Goal: Navigation & Orientation: Understand site structure

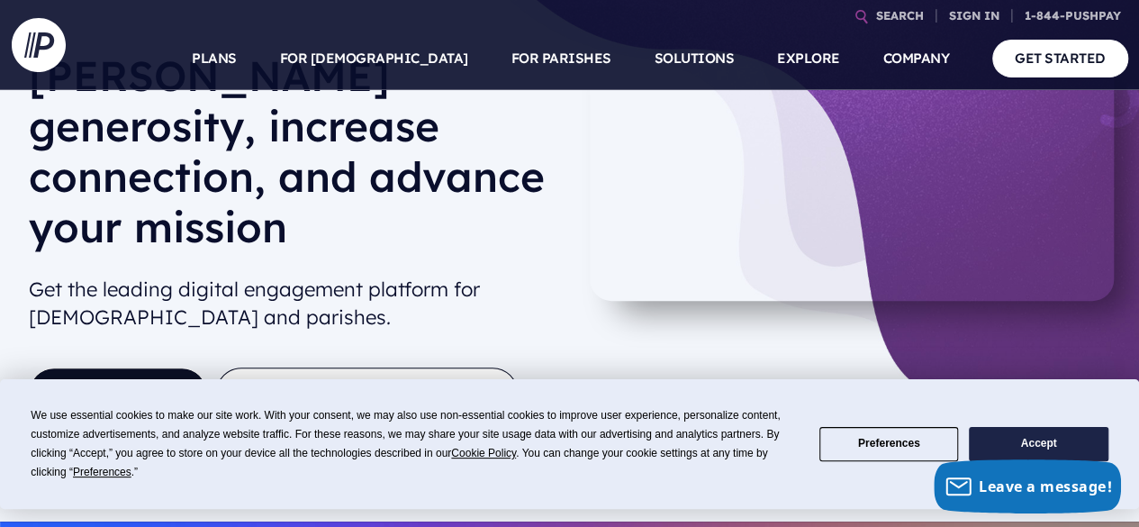
scroll to position [130, 0]
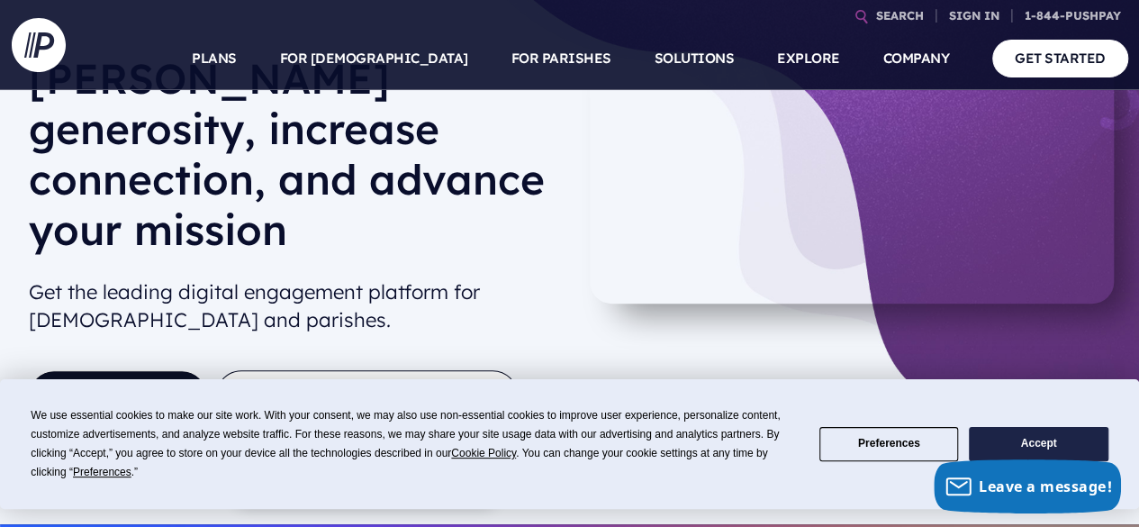
click at [407, 370] on button "TAKE A SELF-GUIDED TOUR" at bounding box center [367, 396] width 302 height 53
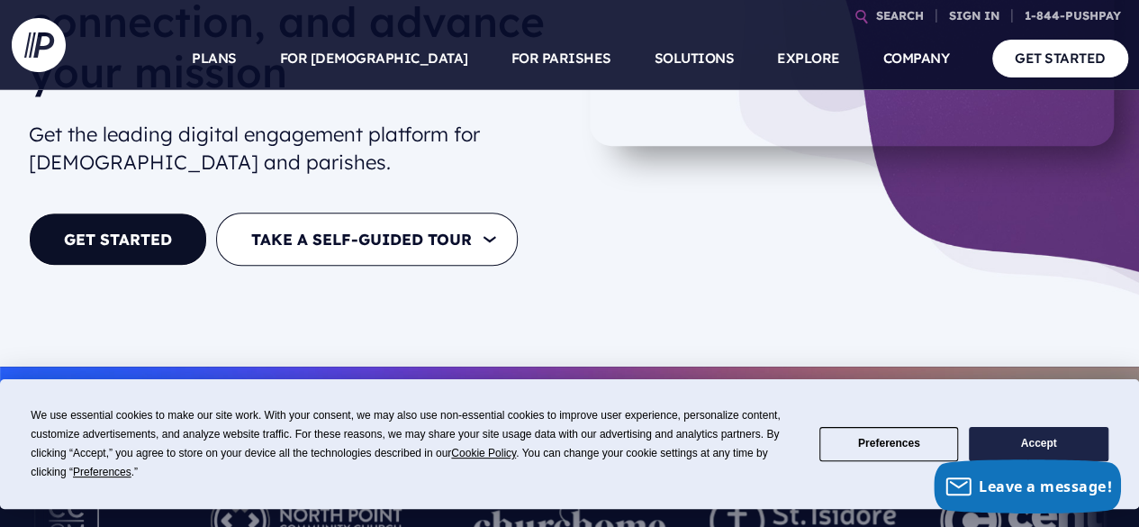
scroll to position [289, 0]
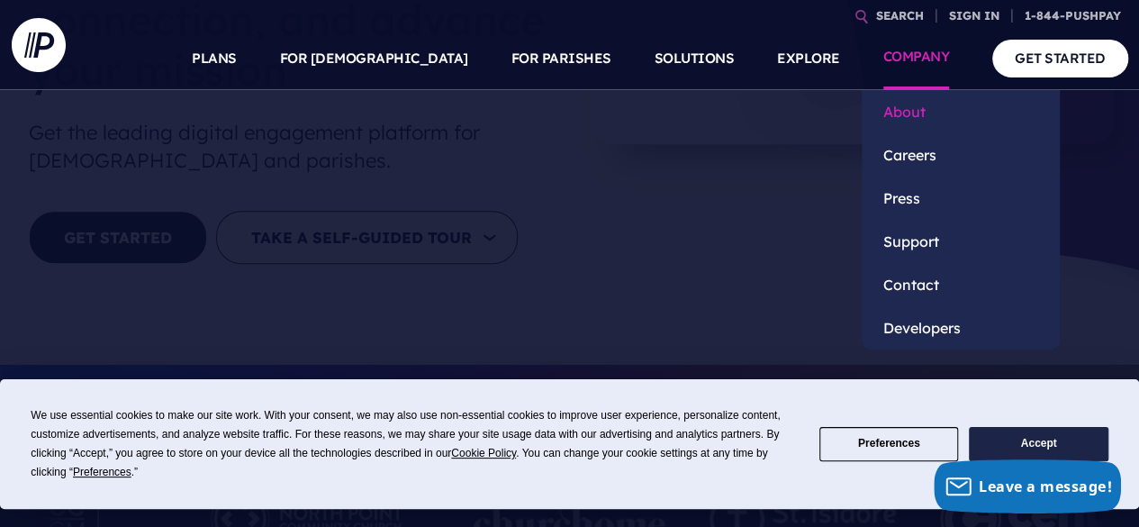
click at [919, 112] on link "About" at bounding box center [960, 111] width 198 height 43
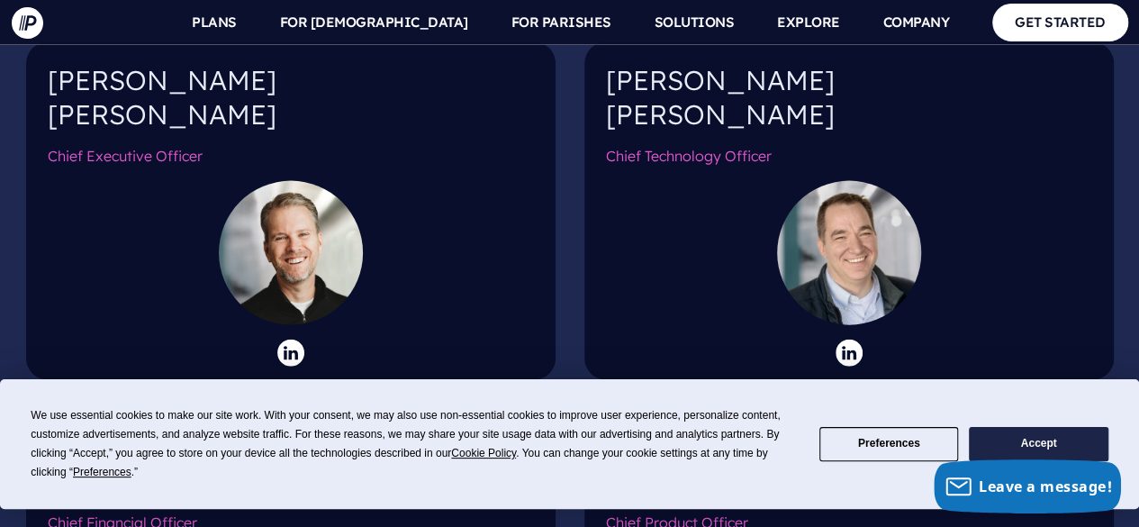
scroll to position [1926, 0]
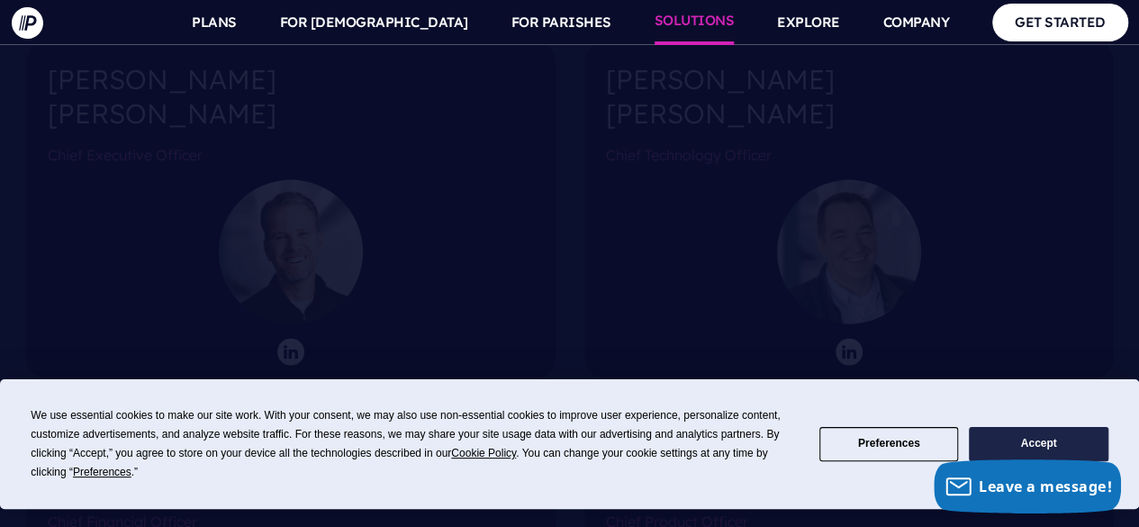
click at [693, 15] on link "SOLUTIONS" at bounding box center [694, 22] width 80 height 45
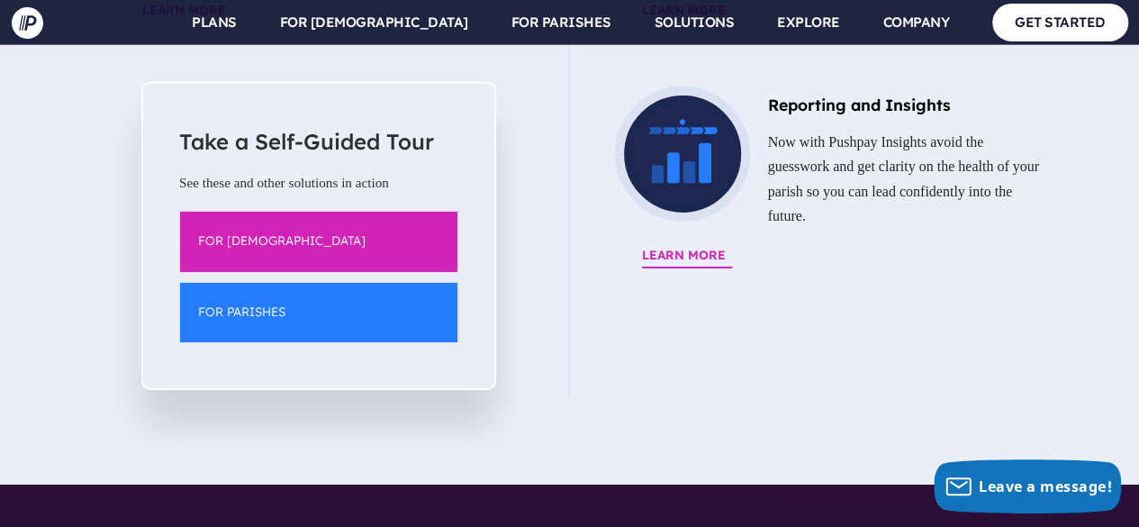
scroll to position [2873, 0]
